Goal: Task Accomplishment & Management: Manage account settings

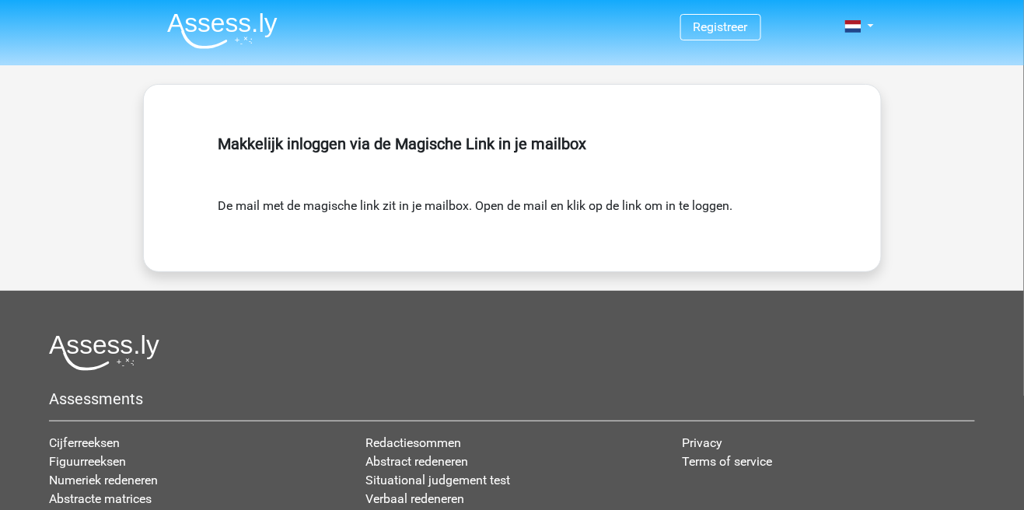
click at [219, 28] on img at bounding box center [222, 30] width 110 height 37
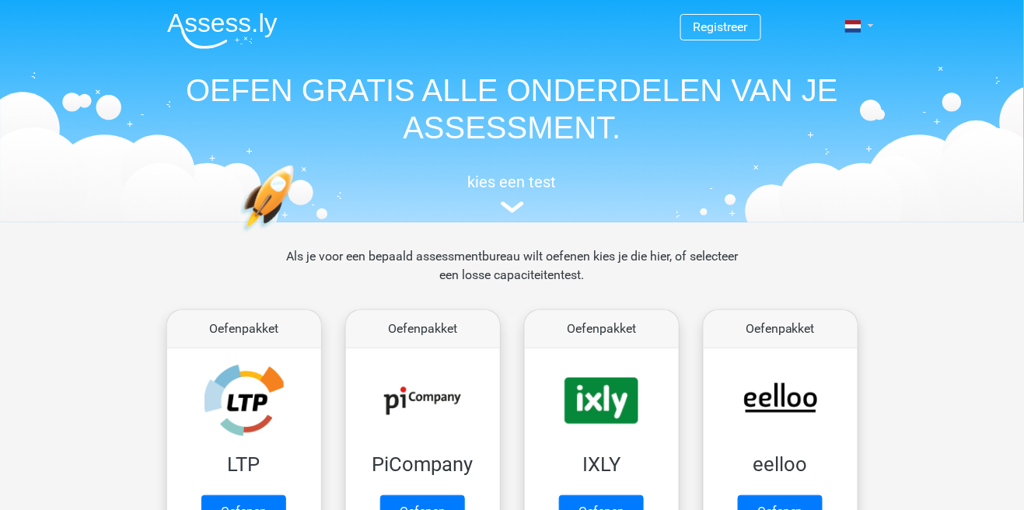
click at [870, 29] on link at bounding box center [854, 26] width 31 height 19
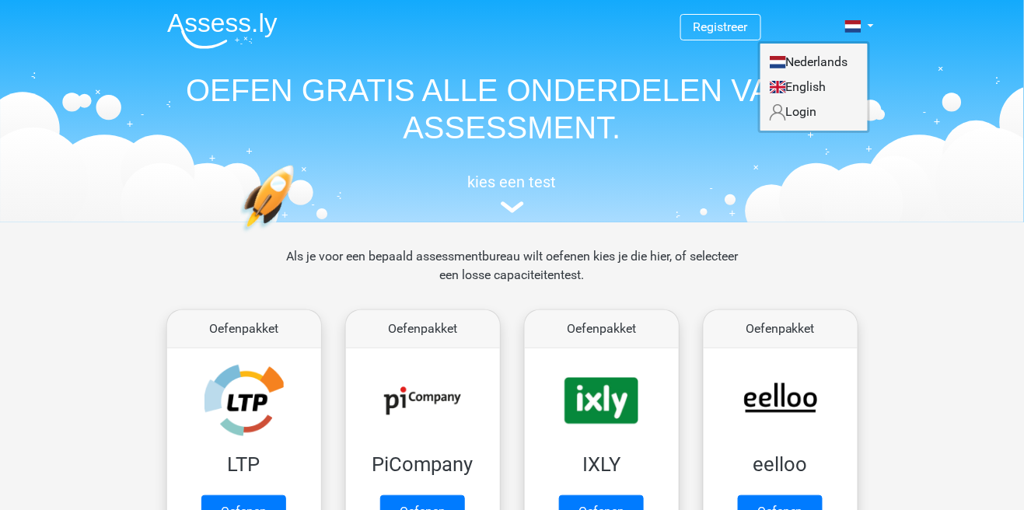
click at [805, 114] on link "Login" at bounding box center [813, 112] width 107 height 25
